Goal: Task Accomplishment & Management: Manage account settings

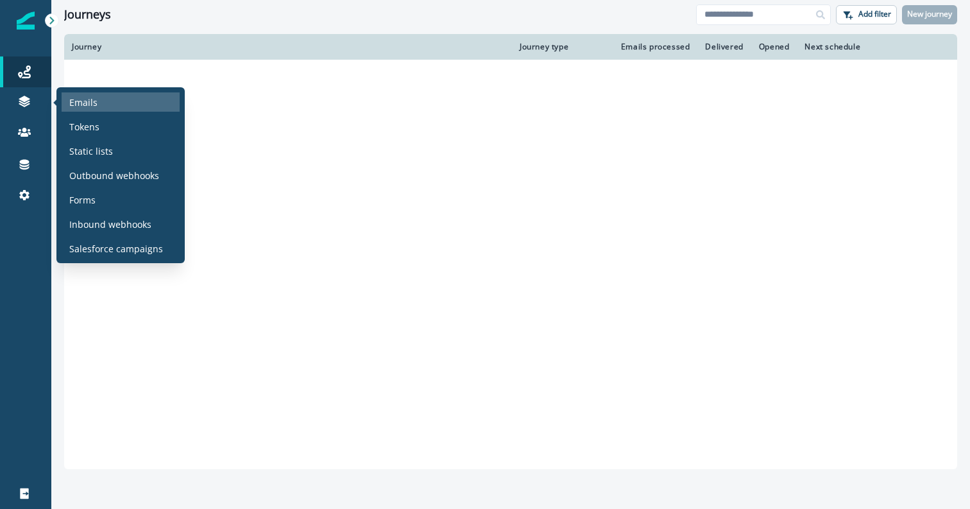
click at [68, 101] on div "Emails" at bounding box center [121, 101] width 118 height 19
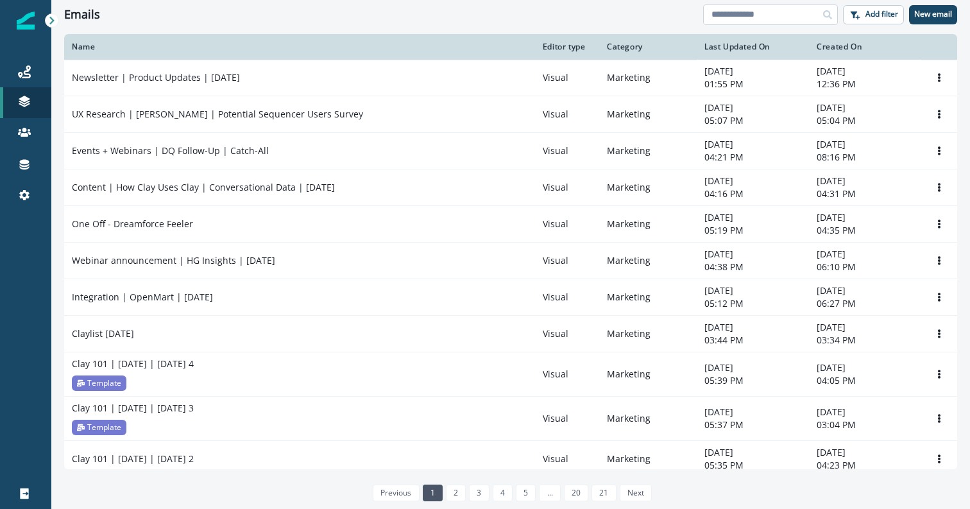
click at [769, 10] on input at bounding box center [770, 14] width 135 height 21
type input "********"
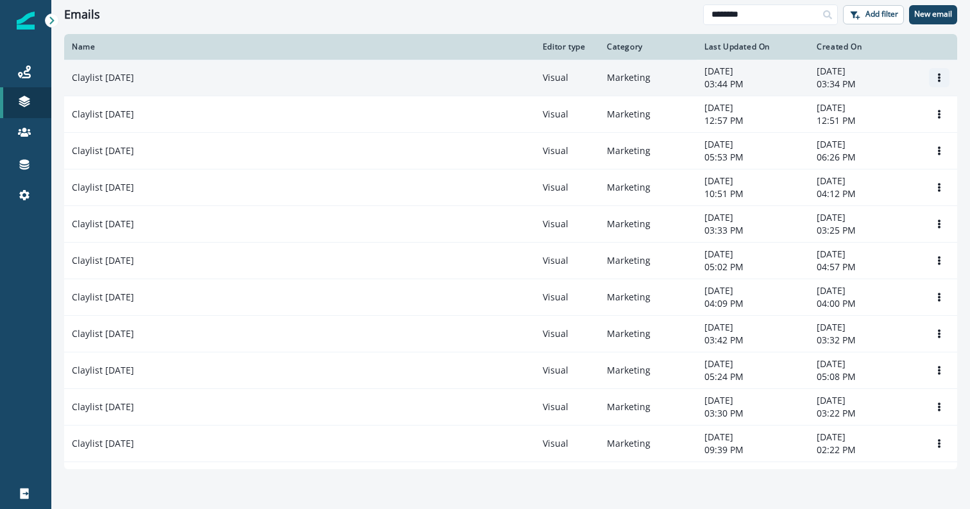
click at [936, 73] on icon "Options" at bounding box center [939, 77] width 9 height 9
click at [884, 111] on button "Clone" at bounding box center [878, 109] width 142 height 21
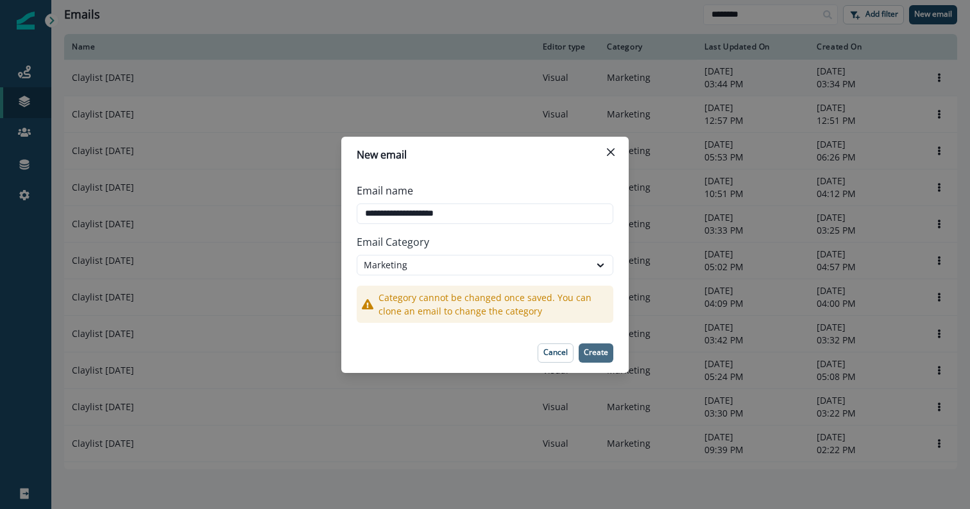
type input "**********"
click at [597, 348] on p "Create" at bounding box center [596, 352] width 24 height 9
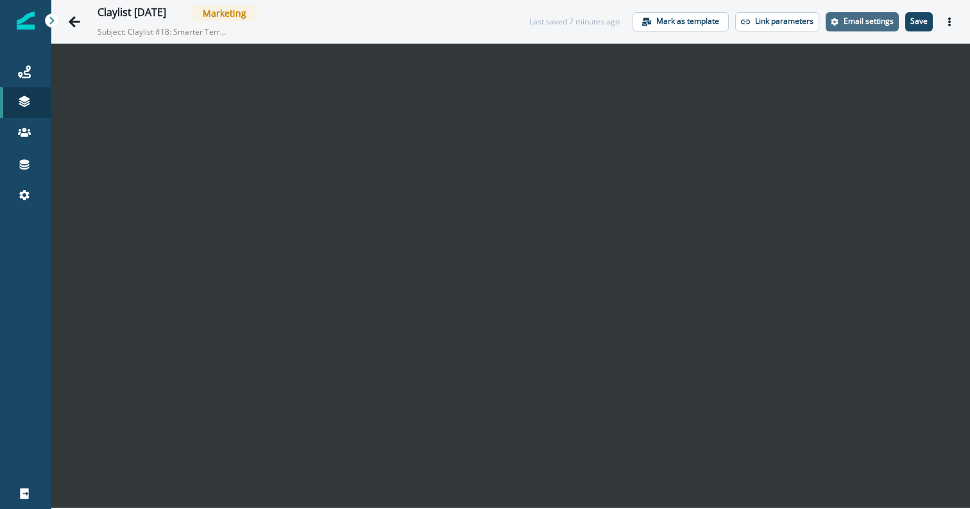
click at [874, 24] on p "Email settings" at bounding box center [869, 21] width 50 height 9
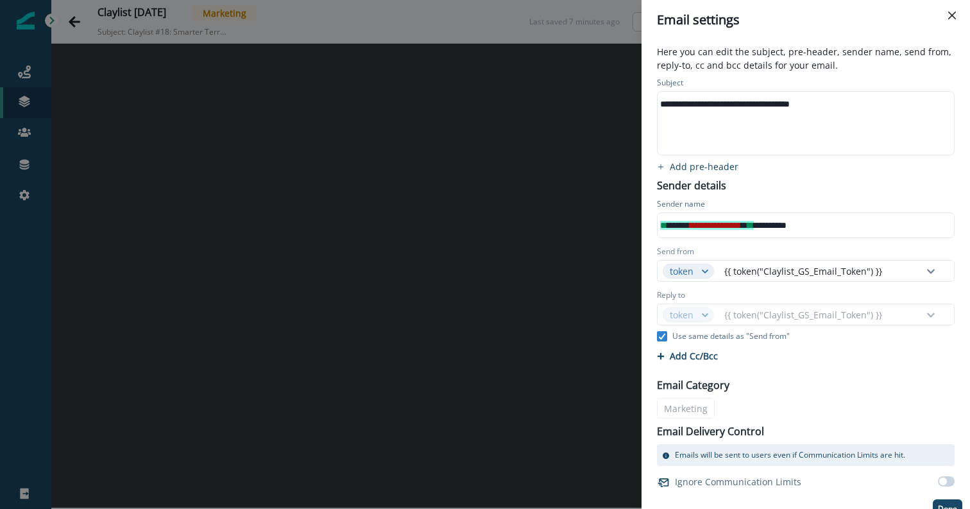
click at [704, 105] on div "**********" at bounding box center [805, 103] width 295 height 19
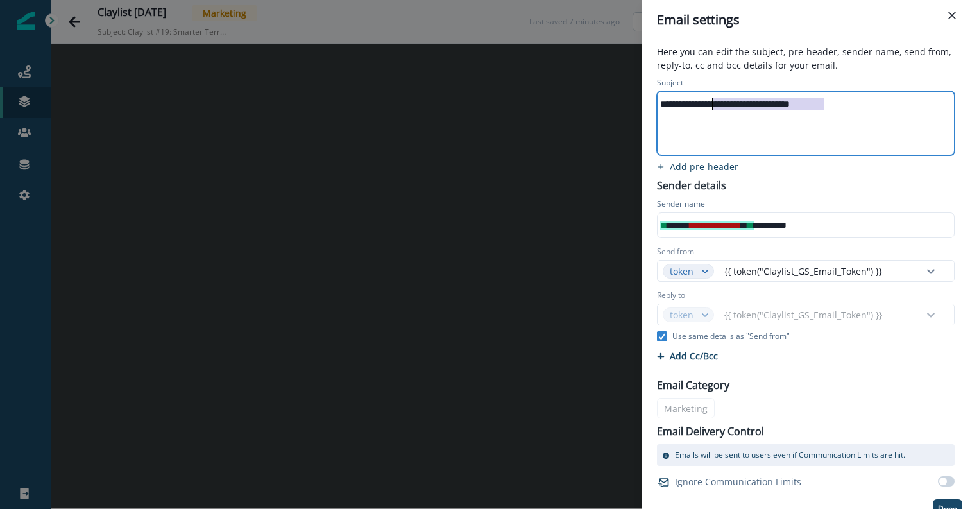
drag, startPoint x: 816, startPoint y: 101, endPoint x: 714, endPoint y: 101, distance: 102.7
click at [714, 101] on div "**********" at bounding box center [805, 103] width 295 height 19
drag, startPoint x: 895, startPoint y: 100, endPoint x: 781, endPoint y: 101, distance: 114.2
click at [781, 101] on div "**********" at bounding box center [805, 103] width 295 height 19
drag, startPoint x: 881, startPoint y: 103, endPoint x: 739, endPoint y: 110, distance: 142.6
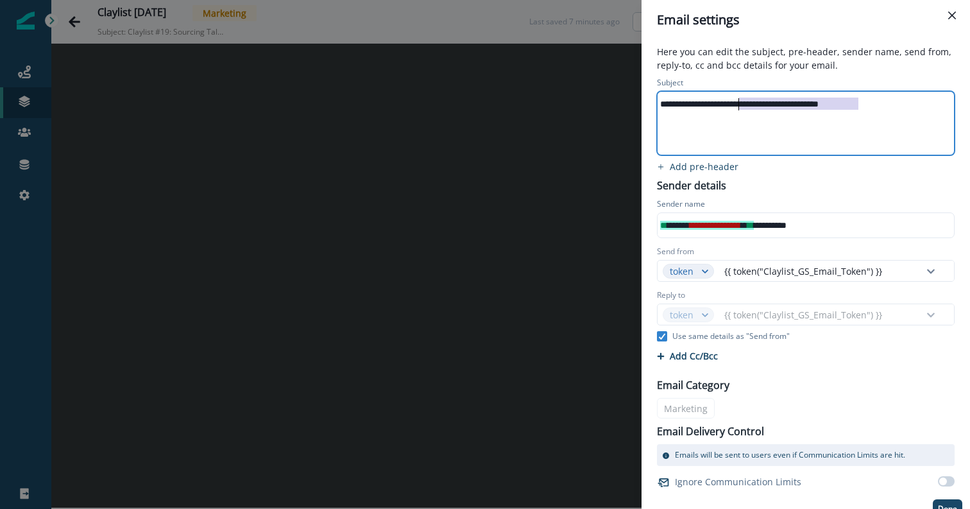
click at [739, 110] on div "**********" at bounding box center [805, 103] width 295 height 19
click at [761, 105] on div "**********" at bounding box center [805, 103] width 295 height 19
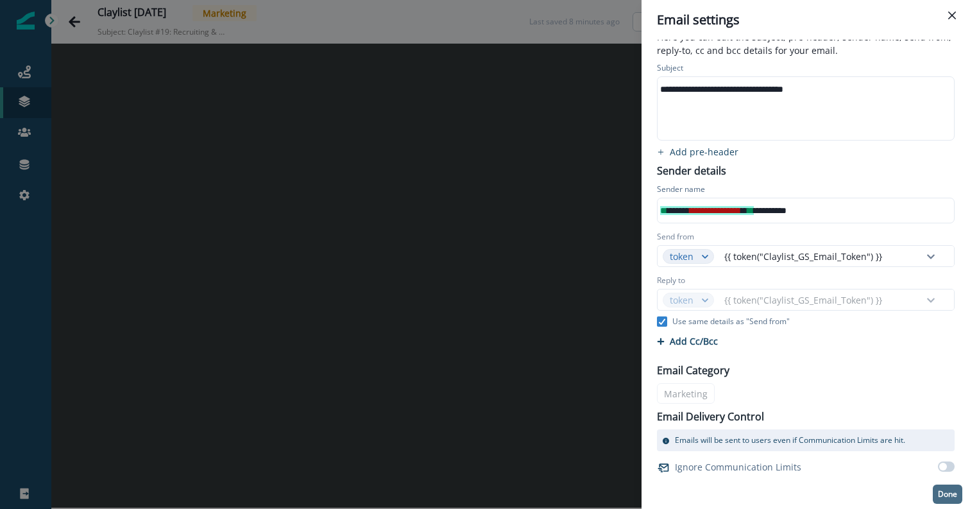
click at [959, 495] on button "Done" at bounding box center [948, 494] width 30 height 19
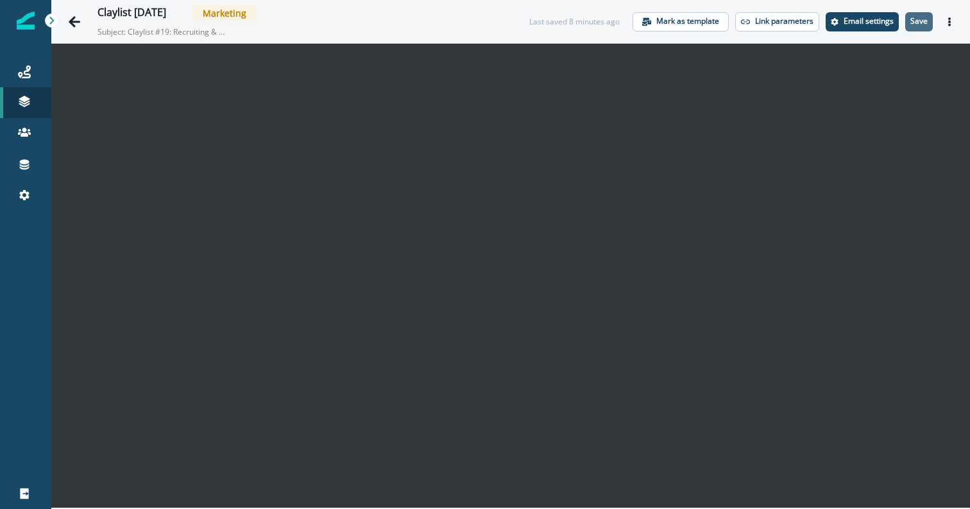
click at [919, 19] on p "Save" at bounding box center [919, 21] width 17 height 9
click at [891, 35] on div "Claylist [DATE] Marketing Subject: Claylist #19: Recruiting & Warm Intros savin…" at bounding box center [510, 21] width 919 height 43
click at [959, 21] on div "Claylist [DATE] Marketing Subject: Claylist #19: Recruiting & Warm Intros Last …" at bounding box center [510, 21] width 919 height 43
click at [952, 30] on button "Actions" at bounding box center [950, 21] width 21 height 19
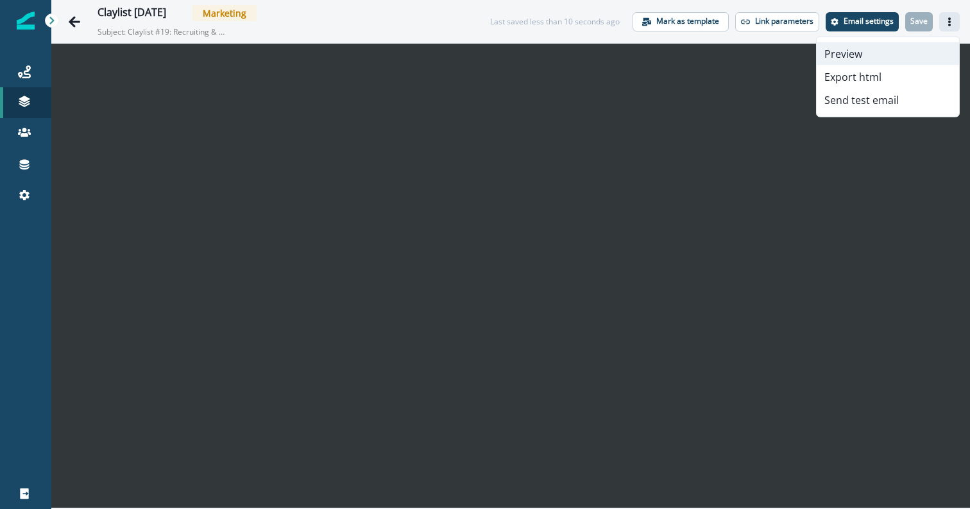
click at [932, 42] on button "Preview" at bounding box center [888, 53] width 142 height 23
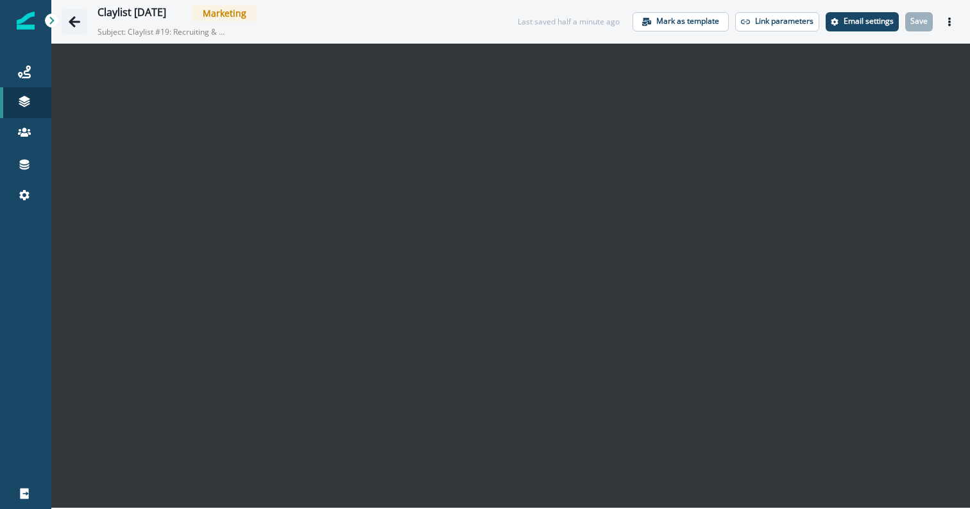
click at [72, 26] on icon "Go back" at bounding box center [74, 21] width 13 height 13
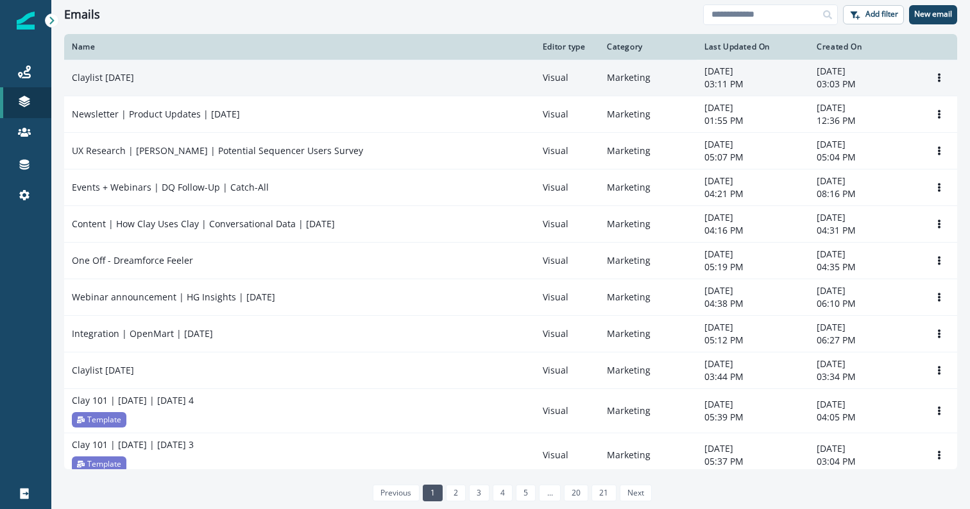
click at [132, 75] on p "Claylist [DATE]" at bounding box center [103, 77] width 62 height 13
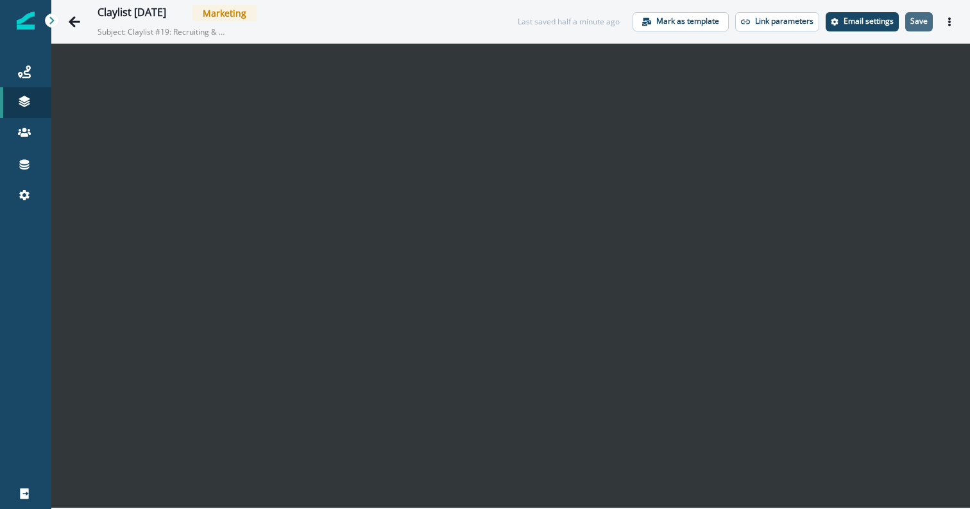
click at [921, 17] on p "Save" at bounding box center [919, 21] width 17 height 9
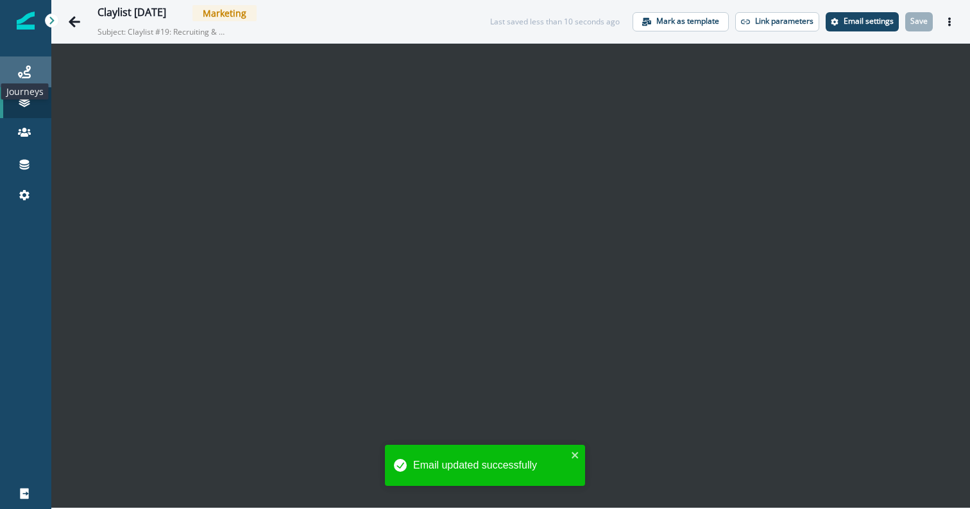
click at [19, 76] on icon at bounding box center [24, 71] width 13 height 13
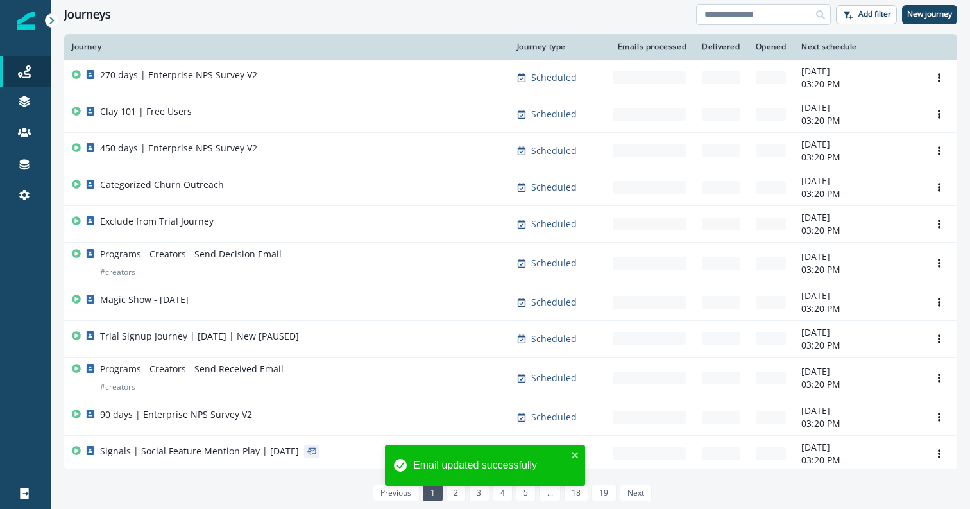
click at [757, 15] on input at bounding box center [763, 14] width 135 height 21
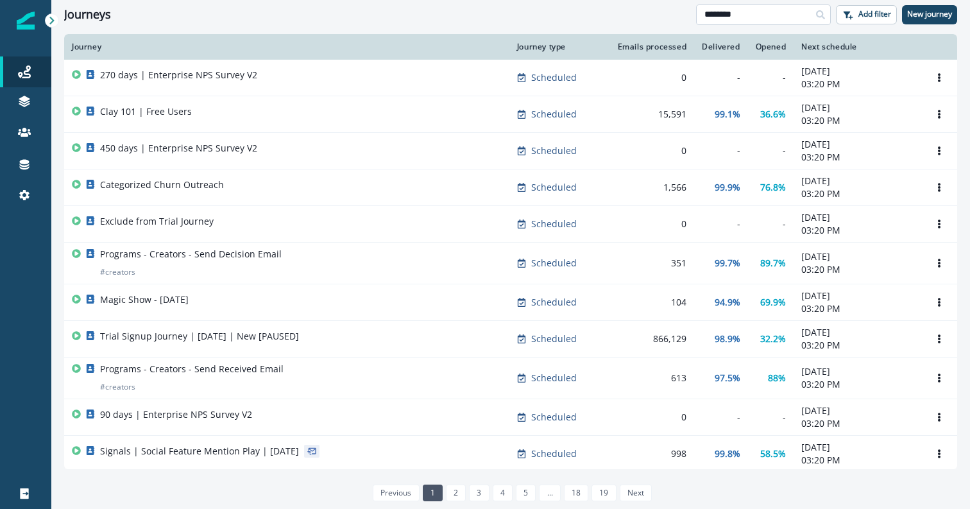
type input "********"
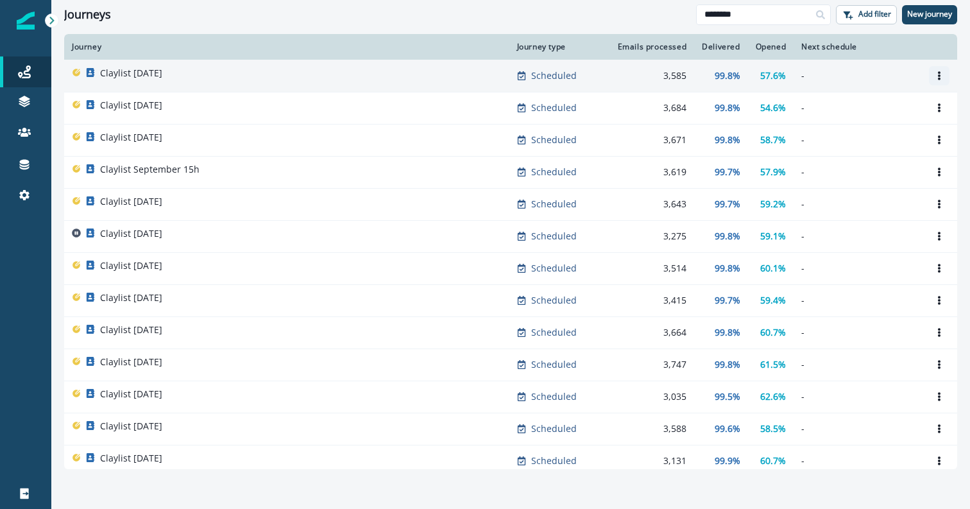
click at [947, 74] on button "Options" at bounding box center [939, 75] width 21 height 19
click at [887, 108] on button "Clone" at bounding box center [878, 106] width 142 height 21
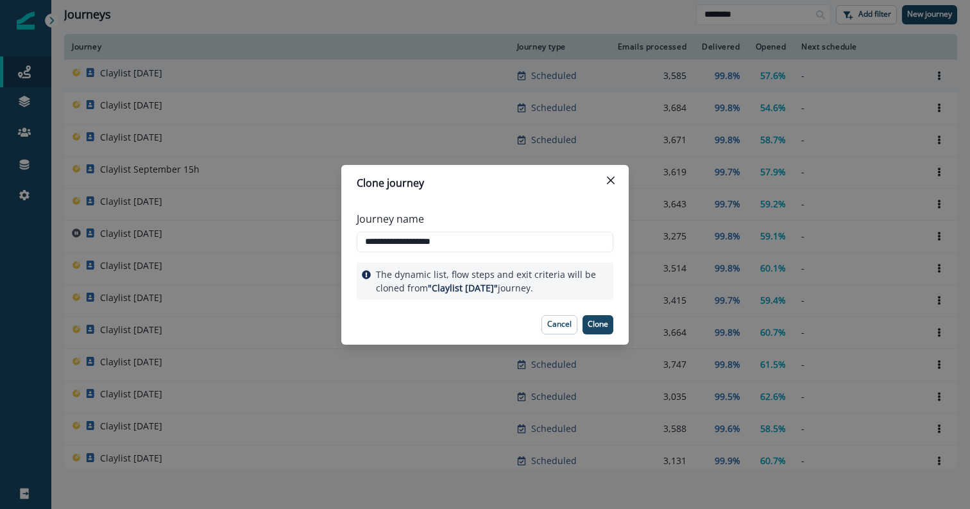
type input "**********"
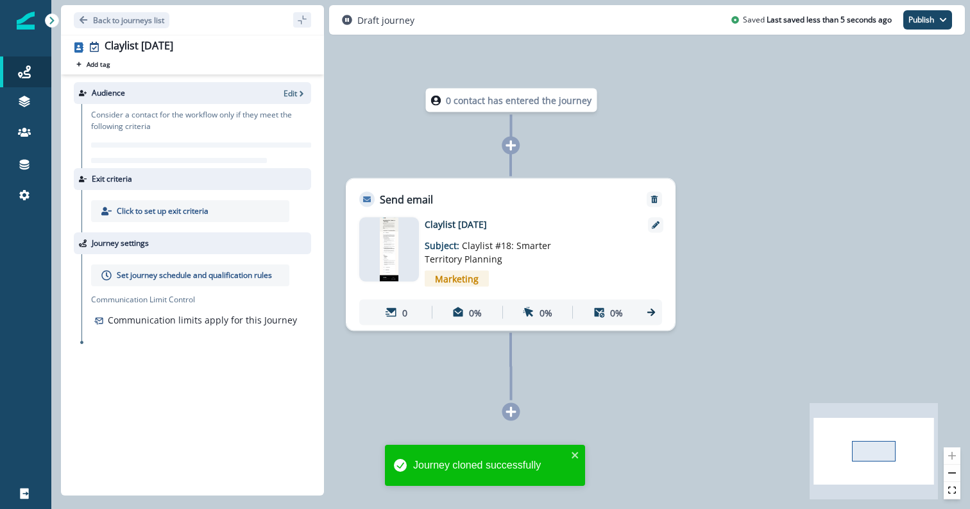
click at [196, 273] on p "Set journey schedule and qualification rules" at bounding box center [194, 276] width 155 height 12
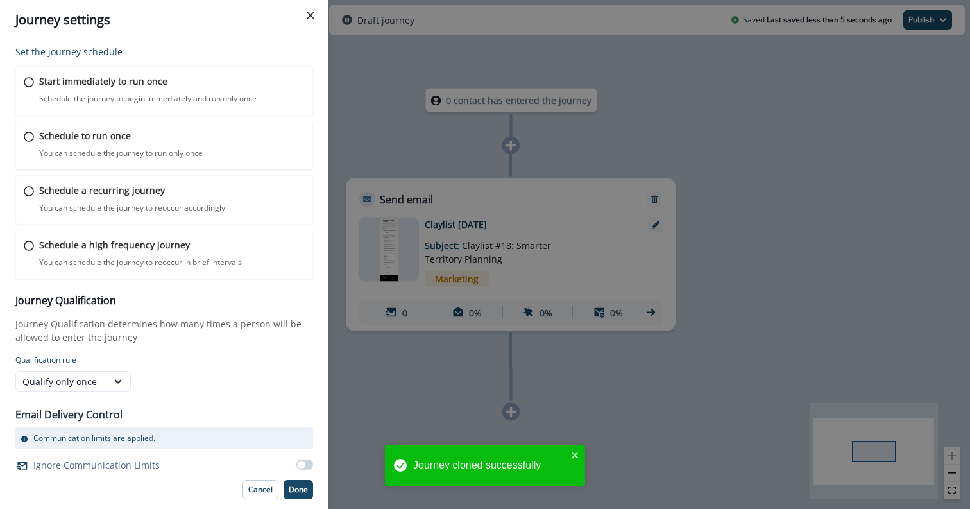
click at [419, 220] on div "Journey settings Set the journey schedule Start immediately to run once Schedul…" at bounding box center [485, 254] width 970 height 509
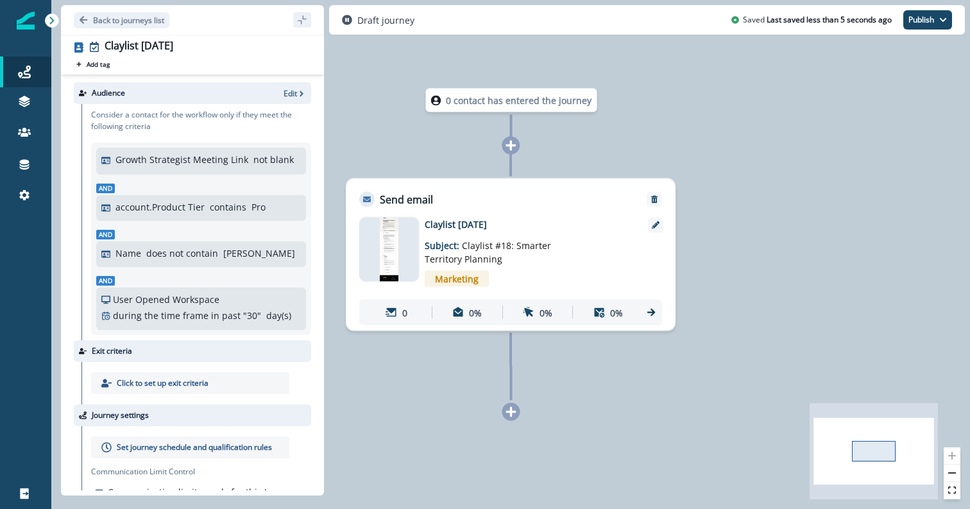
scroll to position [30, 0]
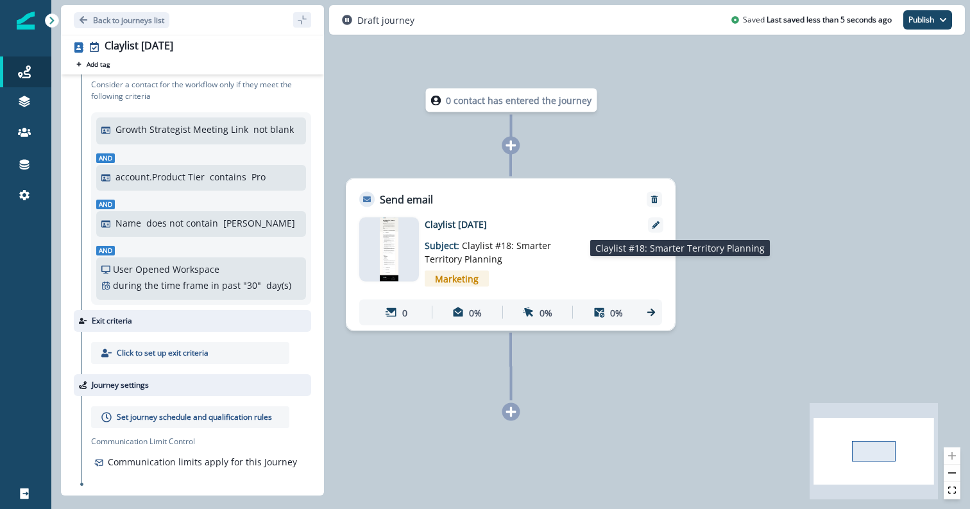
click at [438, 262] on span "Claylist #18: Smarter Territory Planning" at bounding box center [488, 252] width 126 height 26
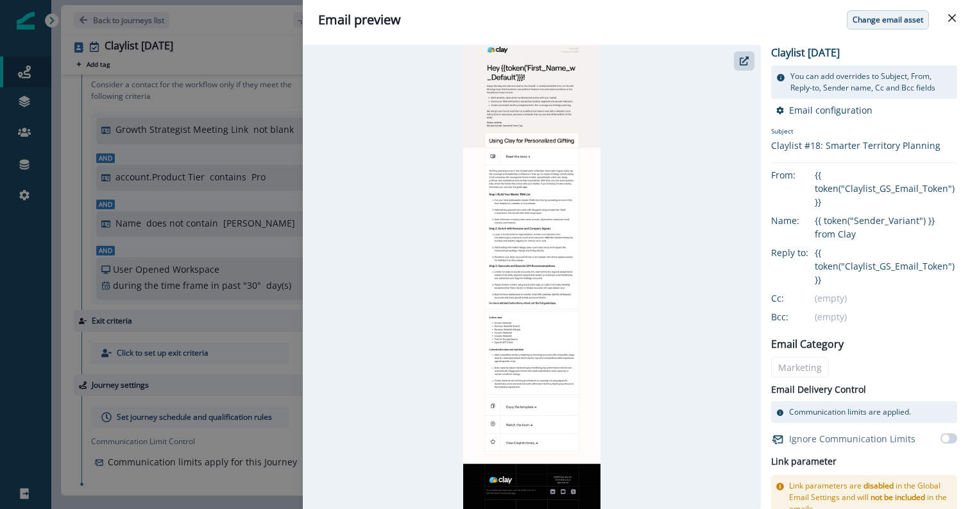
click at [853, 22] on button "Change email asset" at bounding box center [888, 19] width 82 height 19
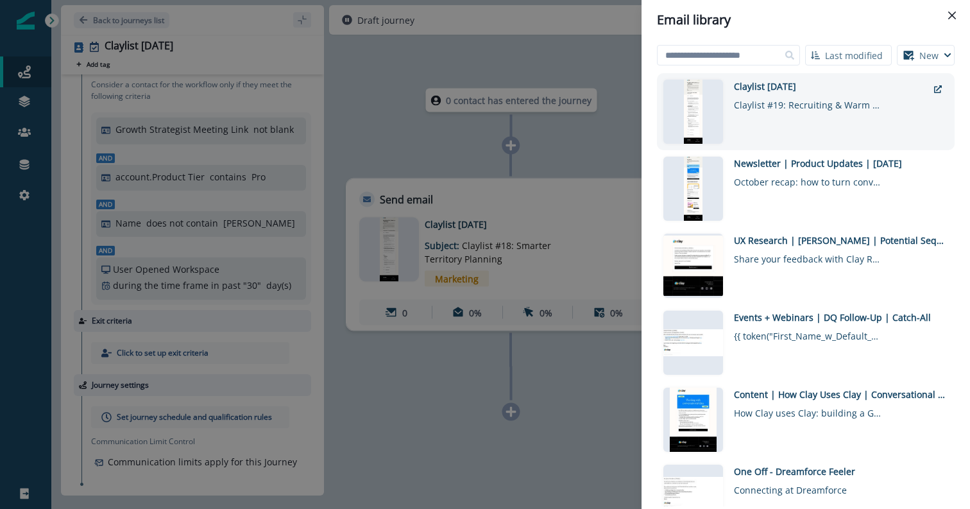
click at [778, 112] on div "Claylist [DATE] Claylist #19: Recruiting & Warm Intros" at bounding box center [831, 112] width 194 height 64
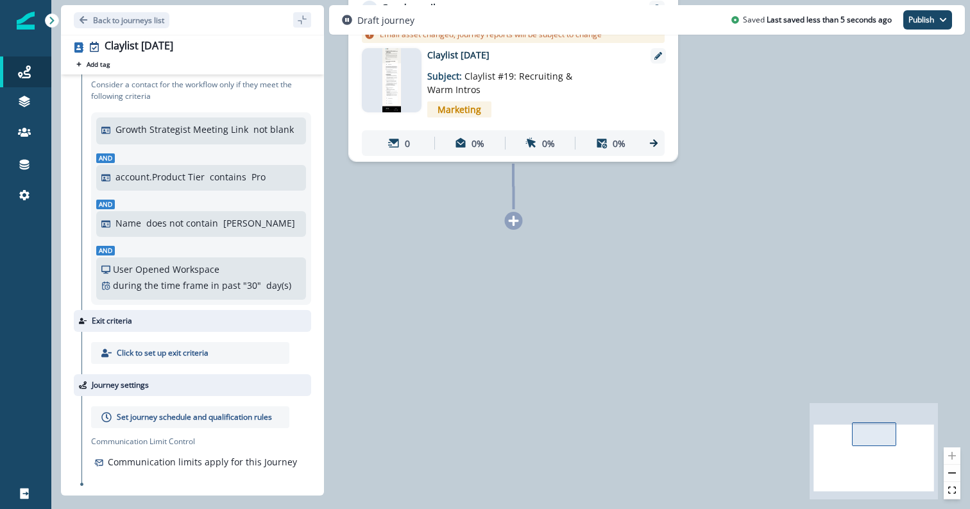
click at [166, 415] on p "Set journey schedule and qualification rules" at bounding box center [194, 417] width 155 height 12
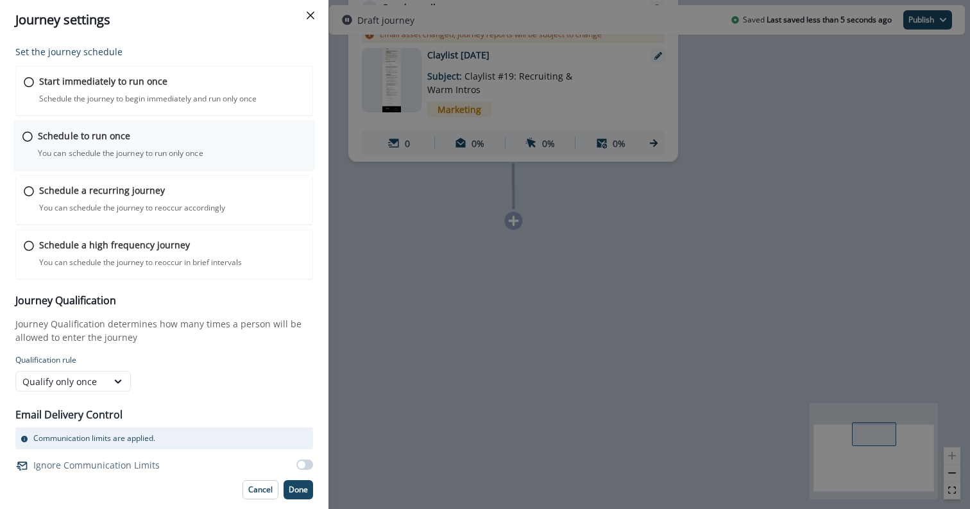
click at [87, 144] on div "Schedule to run once You can schedule the journey to run only once Journey is s…" at bounding box center [172, 144] width 268 height 30
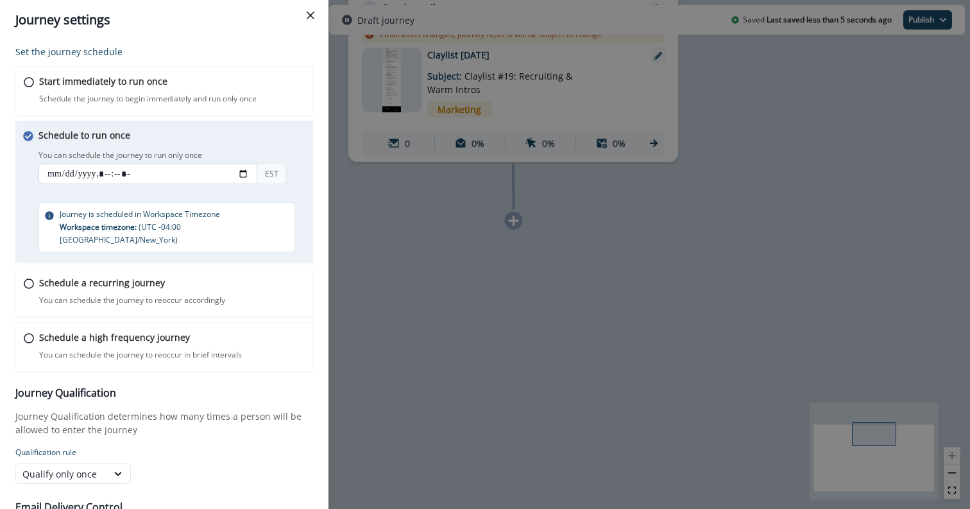
click at [50, 175] on input "datetime-local" at bounding box center [148, 174] width 219 height 21
click at [121, 175] on input "datetime-local" at bounding box center [148, 174] width 219 height 21
type input "**********"
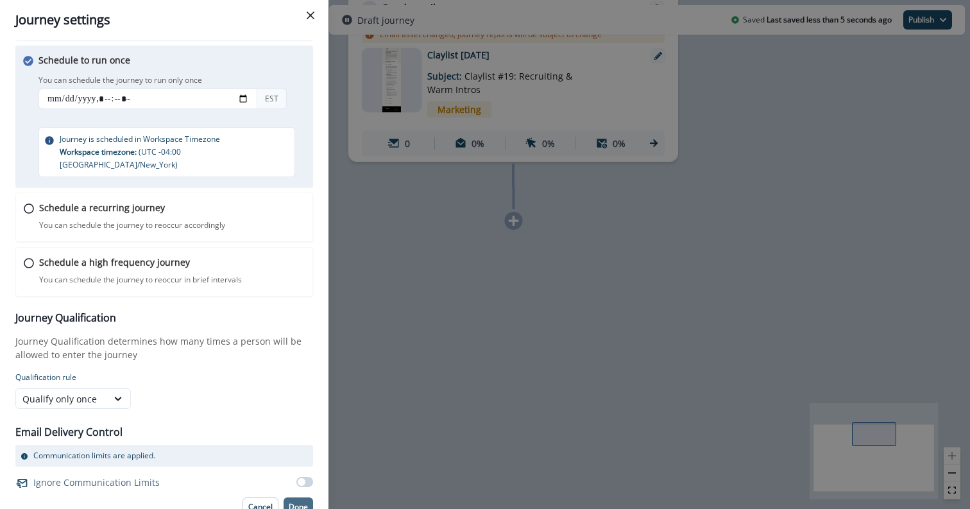
click at [299, 500] on button "Done" at bounding box center [299, 506] width 30 height 19
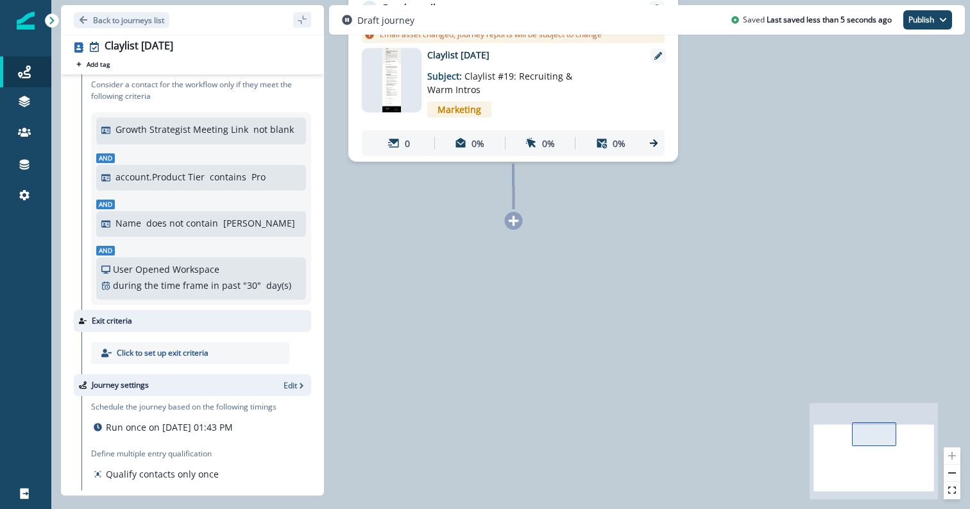
click at [931, 30] on div "Draft journey Saved Last saved less than 5 seconds ago Publish as active journe…" at bounding box center [647, 20] width 636 height 30
click at [943, 1] on div "Back to journeys list Claylist [DATE] Add tag Search or create tags Audience Ed…" at bounding box center [510, 20] width 919 height 40
click at [942, 17] on icon "button" at bounding box center [944, 20] width 8 height 8
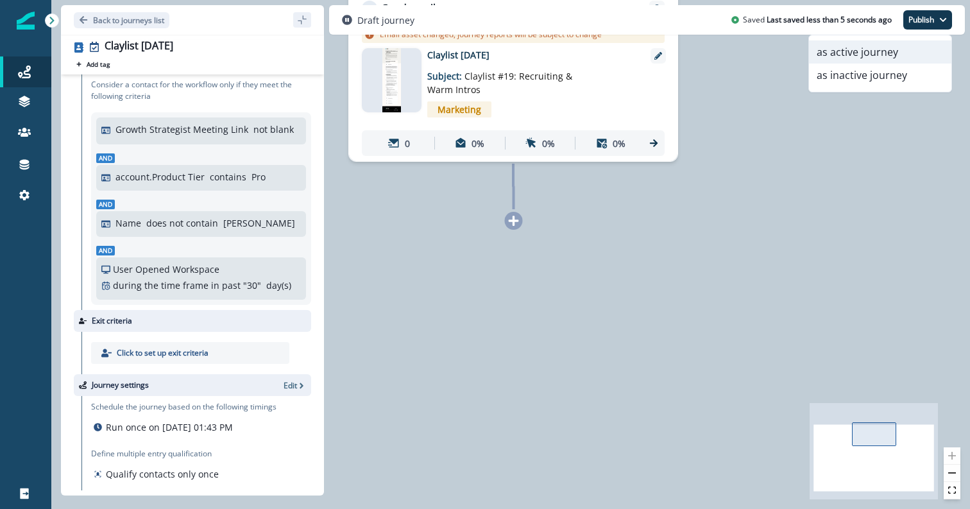
click at [909, 52] on button "as active journey" at bounding box center [880, 51] width 142 height 23
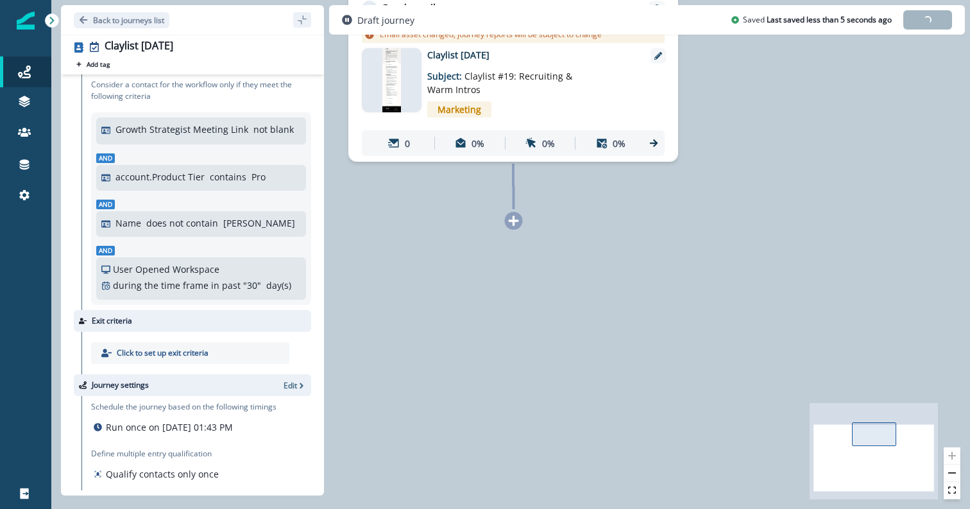
scroll to position [0, 0]
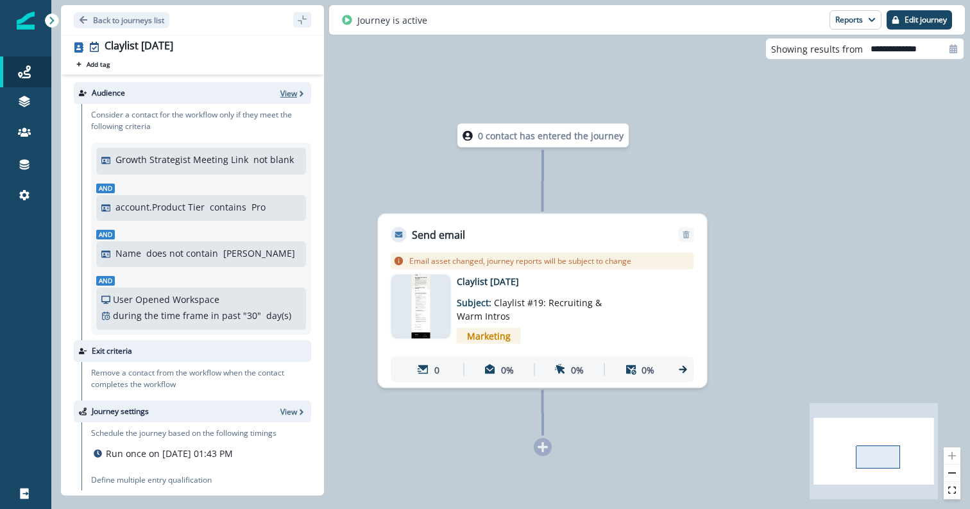
click at [294, 97] on p "View" at bounding box center [288, 93] width 17 height 11
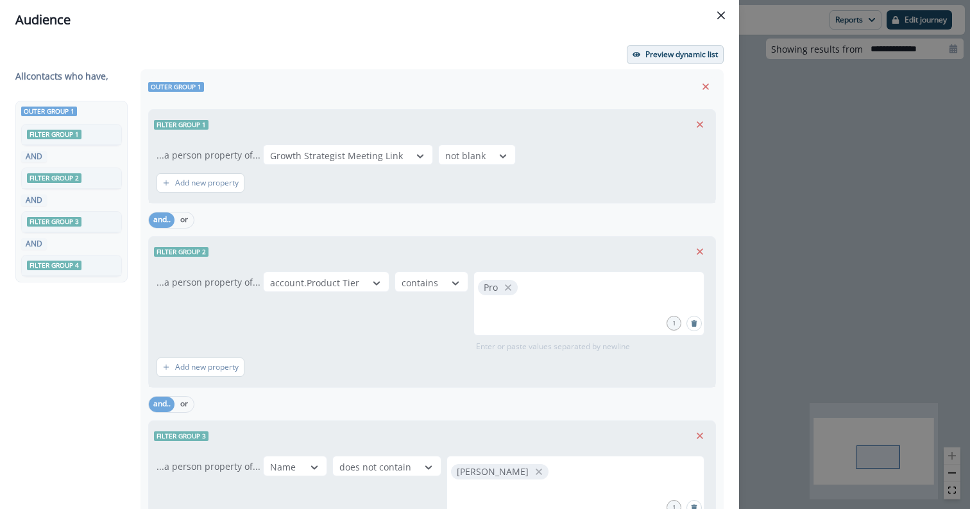
click at [682, 58] on p "Preview dynamic list" at bounding box center [682, 54] width 73 height 9
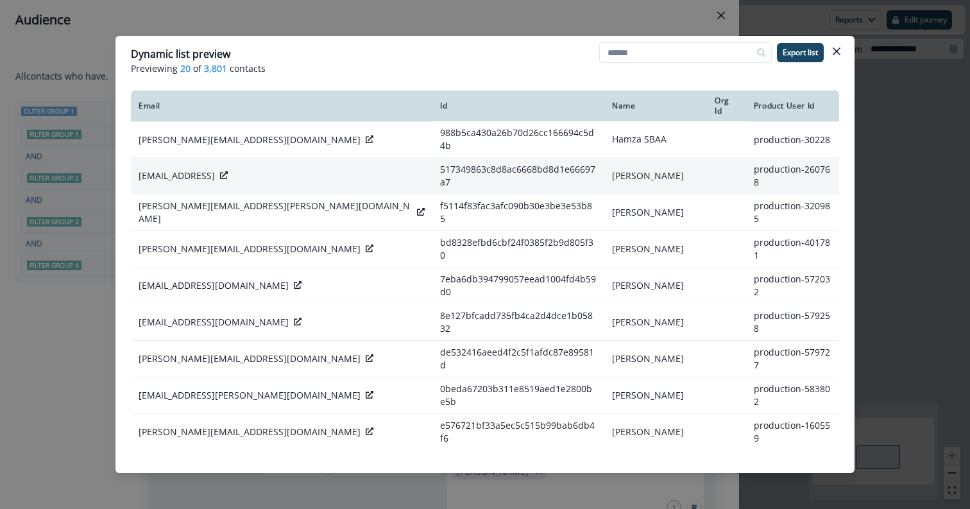
click at [200, 169] on p "[EMAIL_ADDRESS]" at bounding box center [177, 175] width 76 height 13
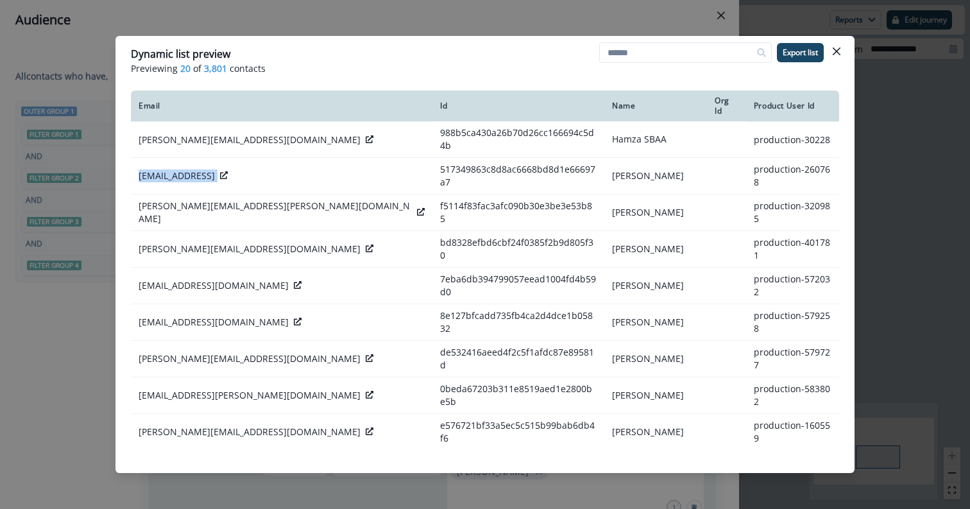
copy div "[EMAIL_ADDRESS]"
click at [332, 19] on div "Dynamic list preview Previewing 20 of 3,801 contacts Export list Email Id Name …" at bounding box center [485, 254] width 970 height 509
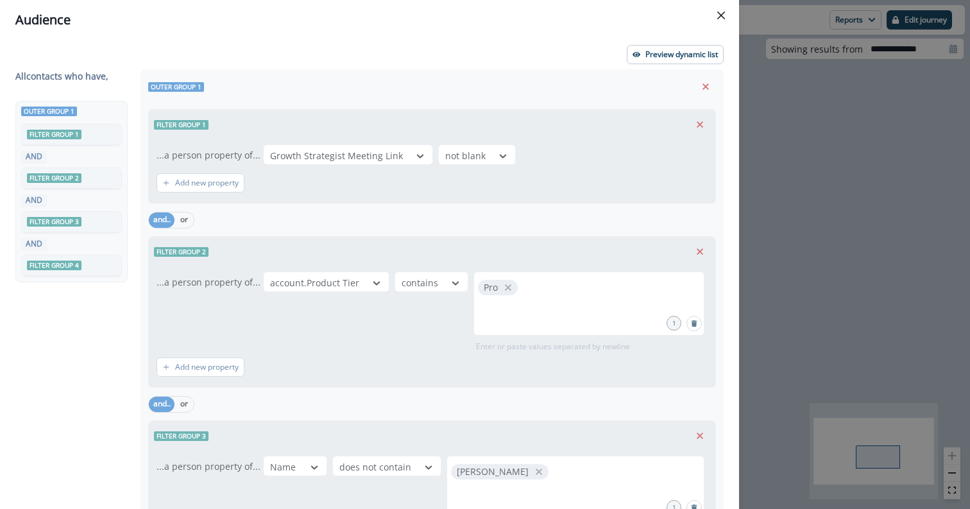
click at [721, 12] on icon "Close" at bounding box center [721, 16] width 8 height 8
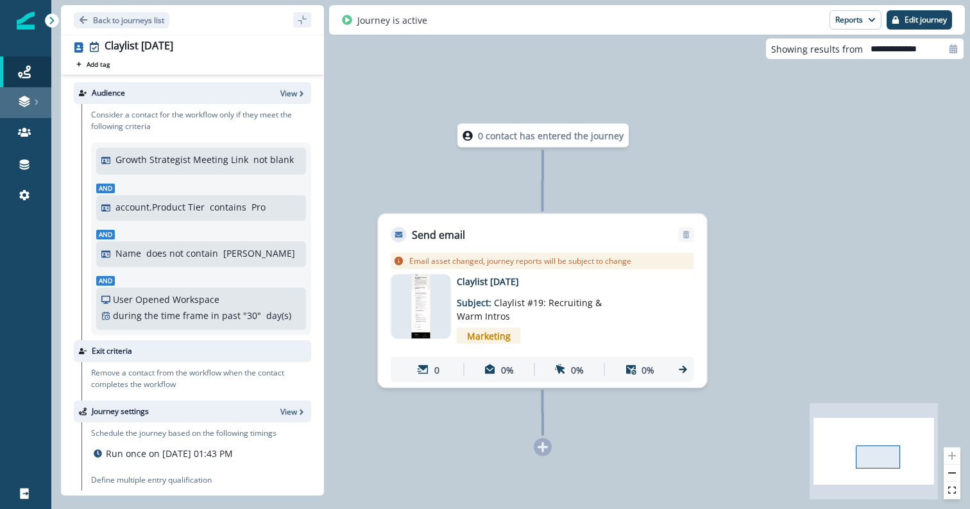
click at [35, 103] on icon at bounding box center [36, 102] width 6 height 6
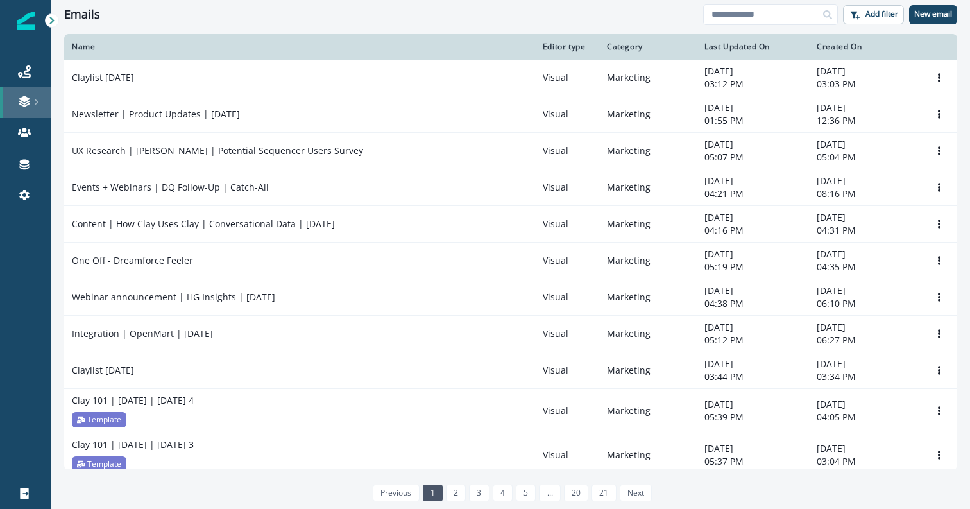
click at [25, 105] on icon at bounding box center [24, 101] width 13 height 13
click at [187, 58] on th "Name" at bounding box center [299, 47] width 471 height 26
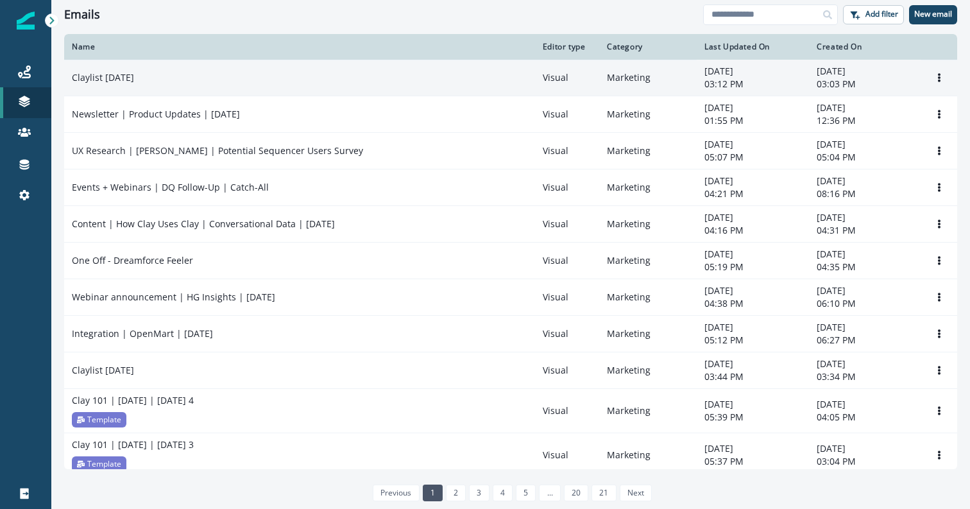
click at [174, 65] on td "Claylist [DATE]" at bounding box center [299, 78] width 471 height 37
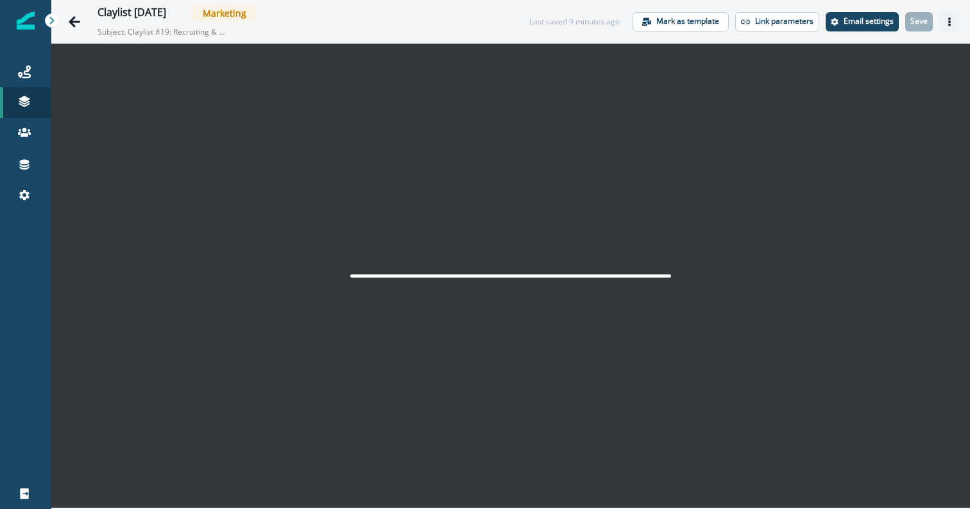
click at [954, 27] on button "Actions" at bounding box center [950, 21] width 21 height 19
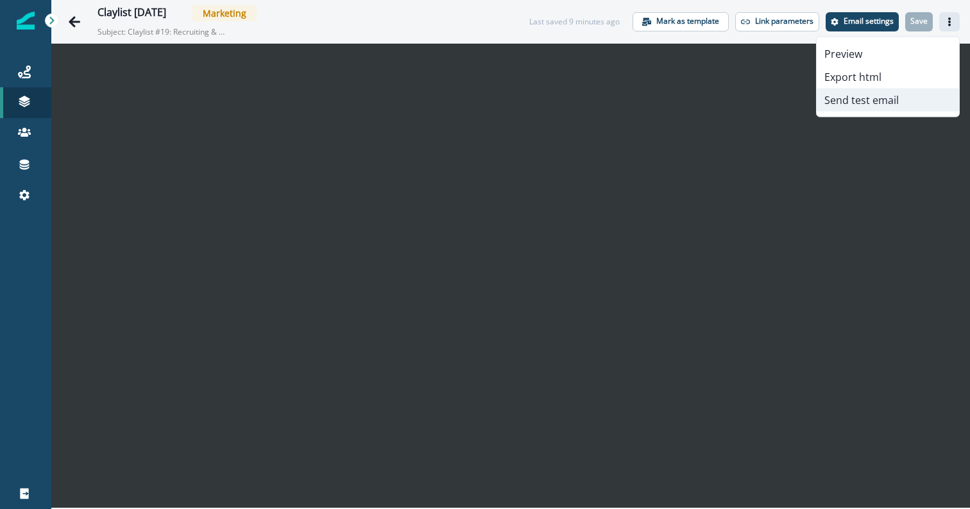
click at [902, 99] on button "Send test email" at bounding box center [888, 100] width 142 height 23
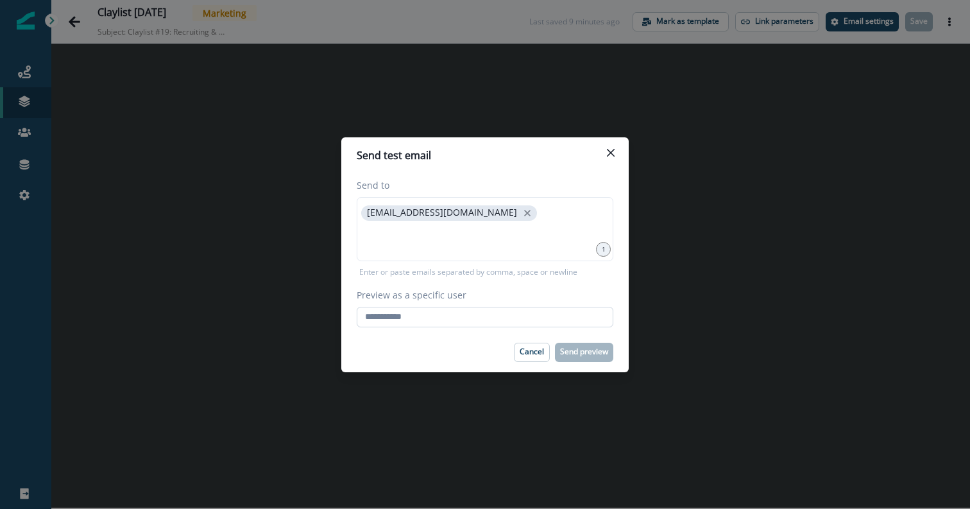
click at [476, 317] on input "Preview as a specific user" at bounding box center [485, 317] width 257 height 21
paste input "**********"
type input "**********"
click at [451, 355] on div "Cancel Send preview" at bounding box center [485, 352] width 257 height 19
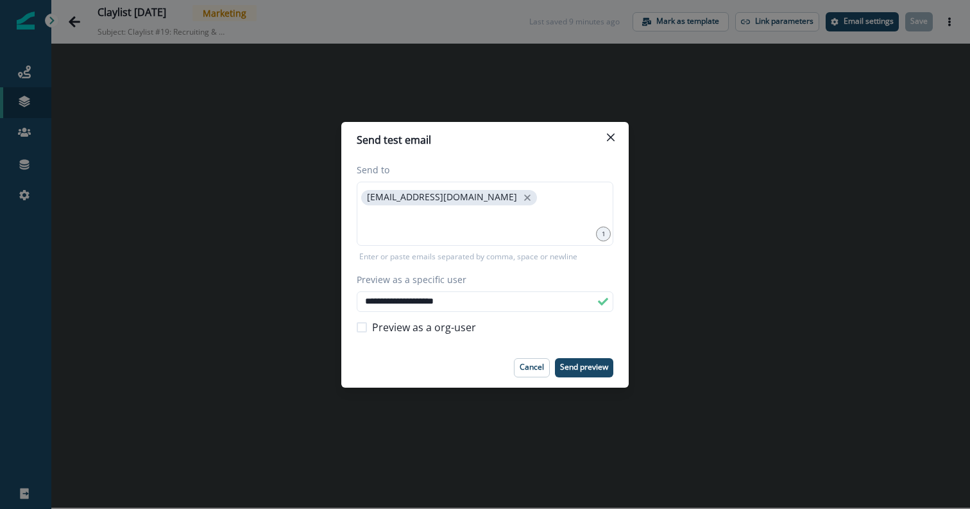
click at [588, 356] on footer "Cancel Send preview" at bounding box center [485, 368] width 288 height 40
click at [588, 372] on button "Send preview" at bounding box center [584, 367] width 58 height 19
